Goal: Task Accomplishment & Management: Manage account settings

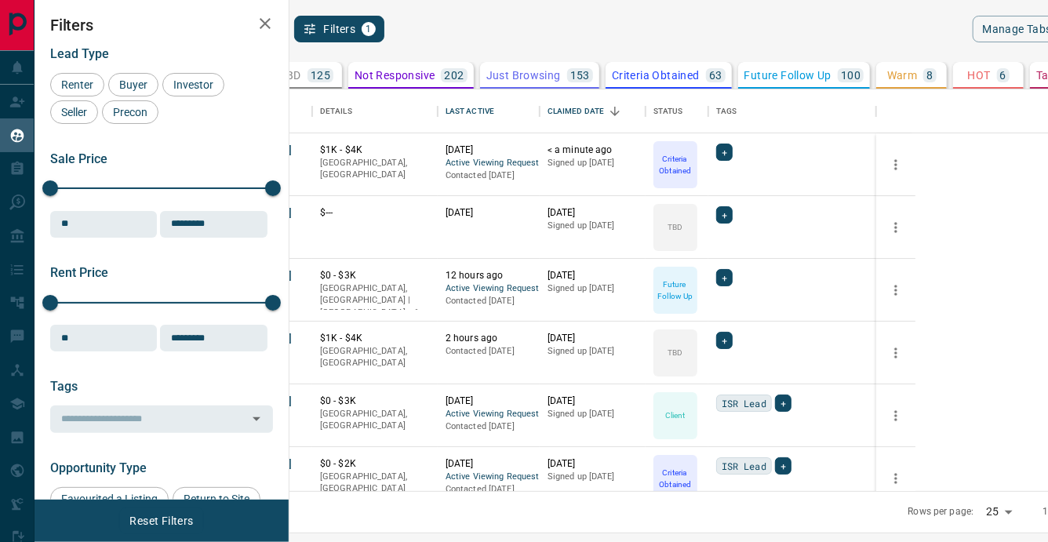
scroll to position [402, 751]
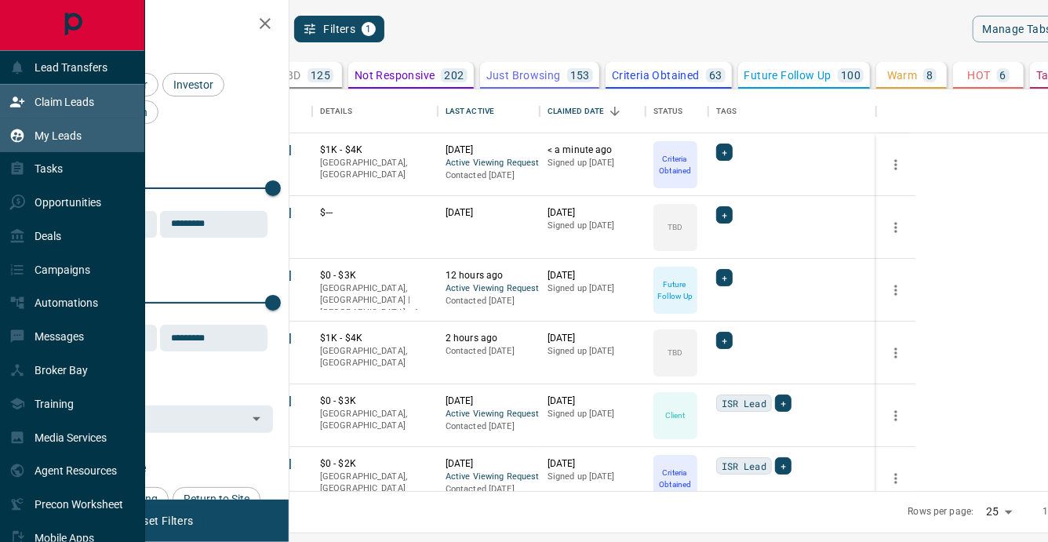
click at [27, 105] on div "Claim Leads" at bounding box center [51, 102] width 85 height 26
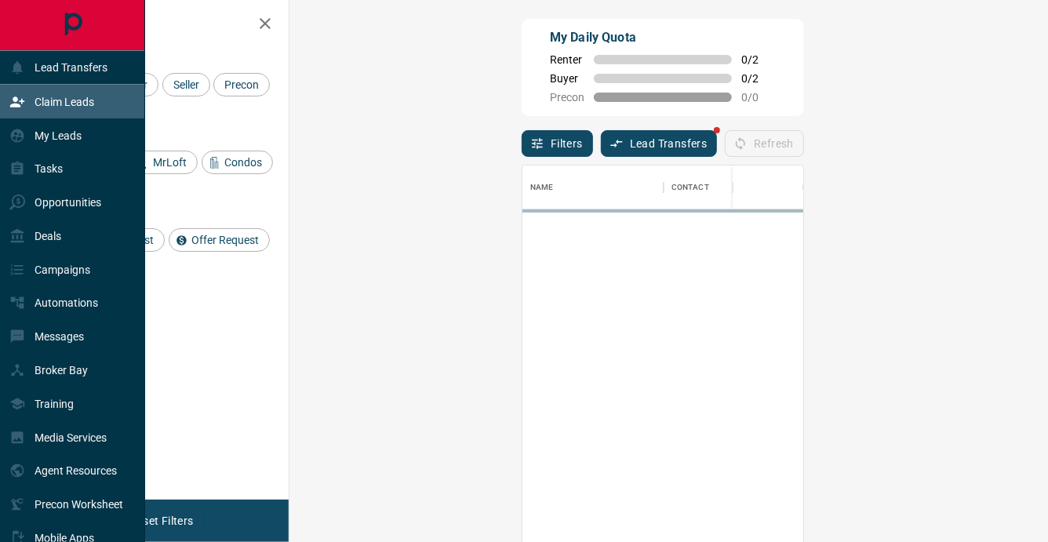
scroll to position [408, 725]
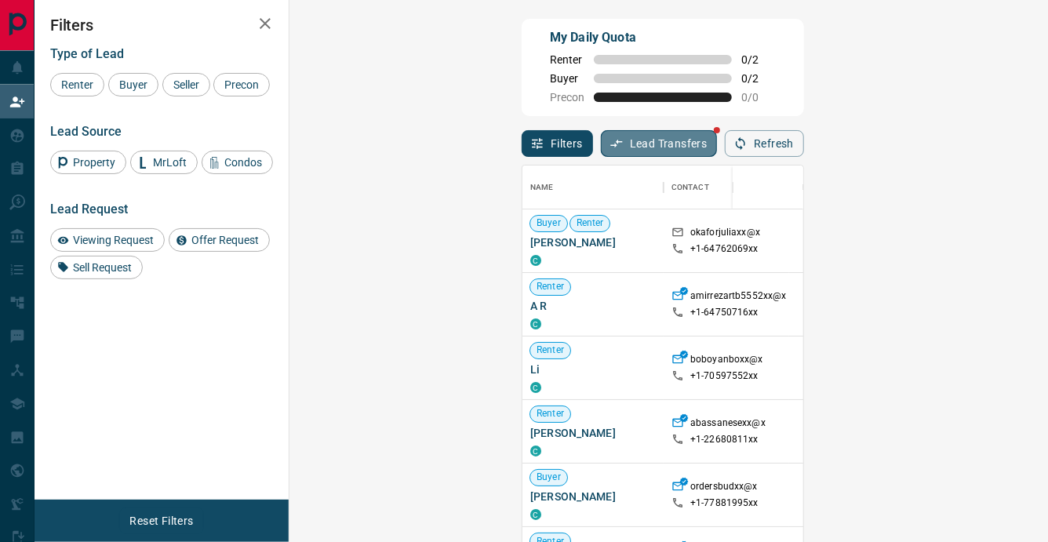
click at [601, 154] on button "Lead Transfers" at bounding box center [659, 143] width 117 height 27
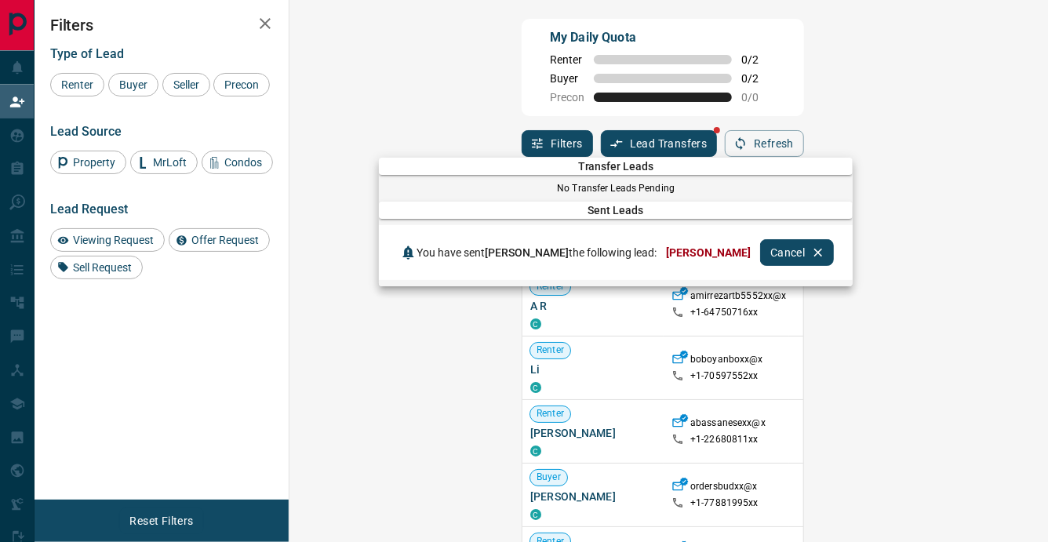
click at [726, 107] on div at bounding box center [524, 271] width 1048 height 542
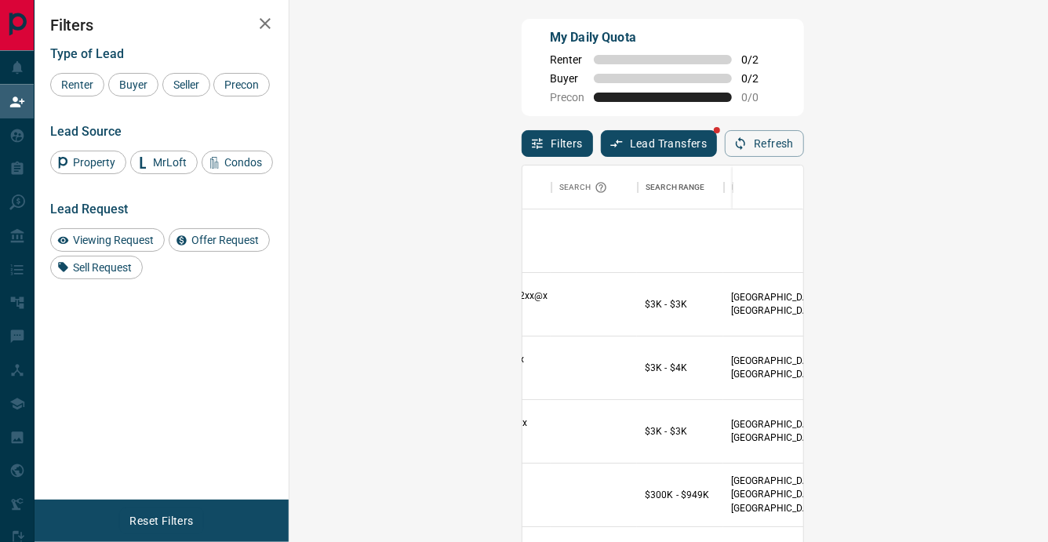
scroll to position [0, 242]
click at [886, 247] on span "Viewing Request ( 1 )" at bounding box center [929, 241] width 86 height 16
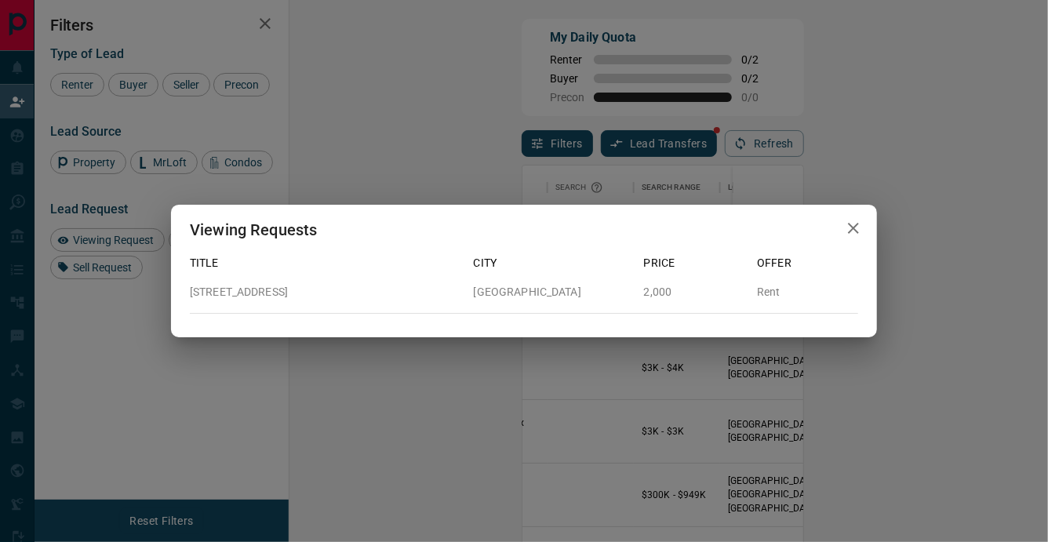
click at [735, 125] on div "Viewing Requests Title City Price Offer [STREET_ADDRESS] 2,000 Rent" at bounding box center [524, 271] width 1048 height 542
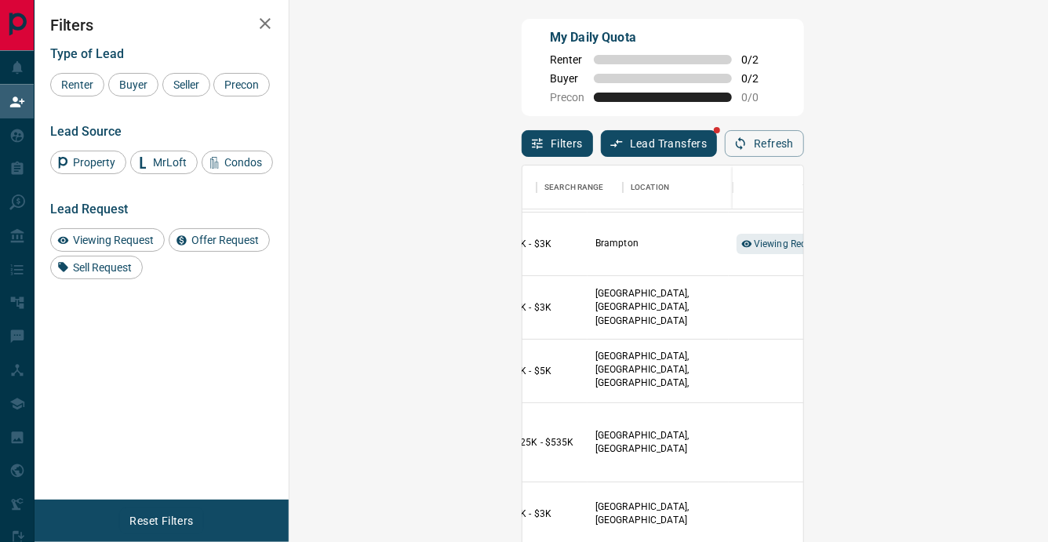
scroll to position [1280, 396]
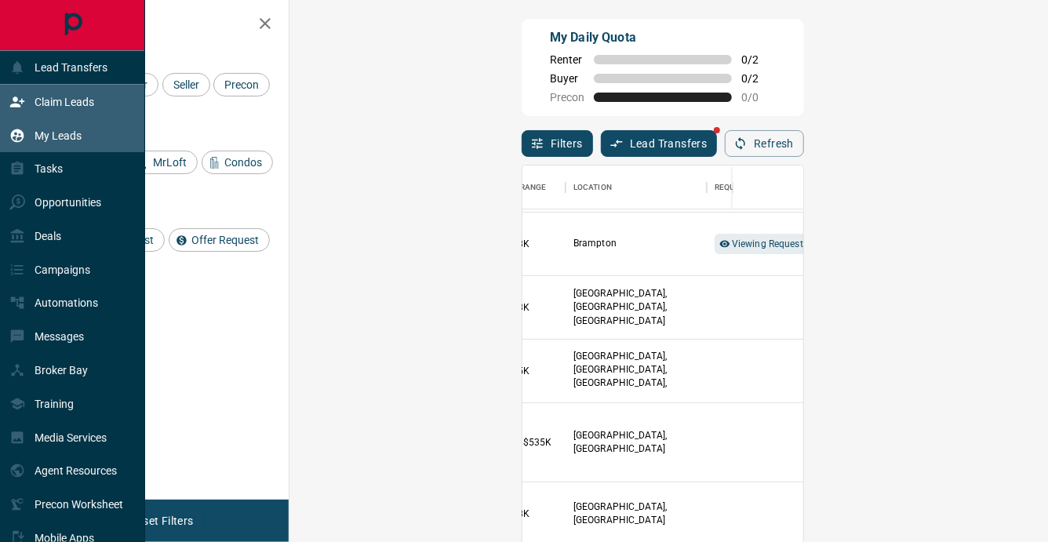
click at [26, 151] on div "My Leads" at bounding box center [72, 135] width 145 height 34
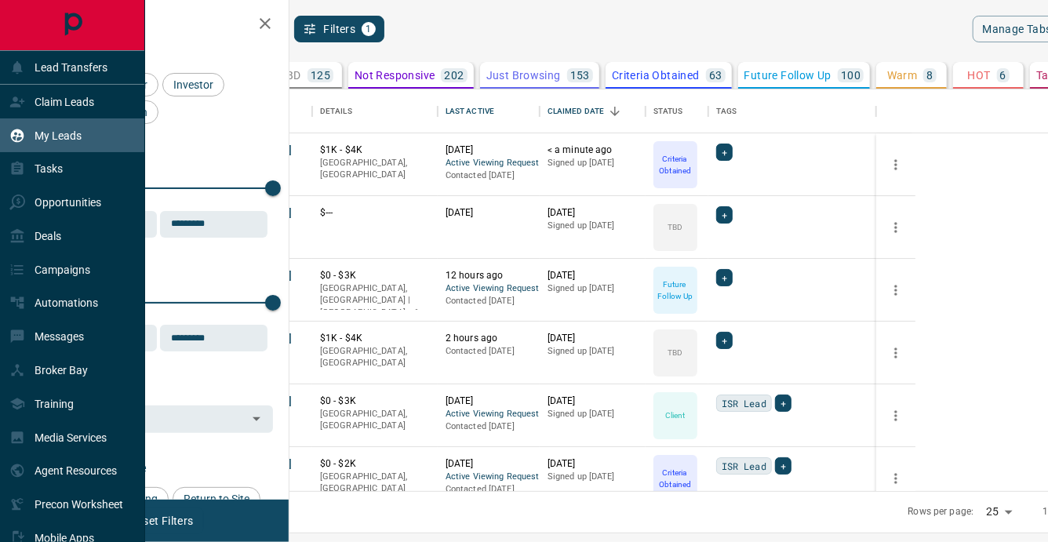
scroll to position [402, 751]
click at [94, 76] on div "Lead Transfers" at bounding box center [58, 68] width 98 height 26
